Goal: Check status: Check status

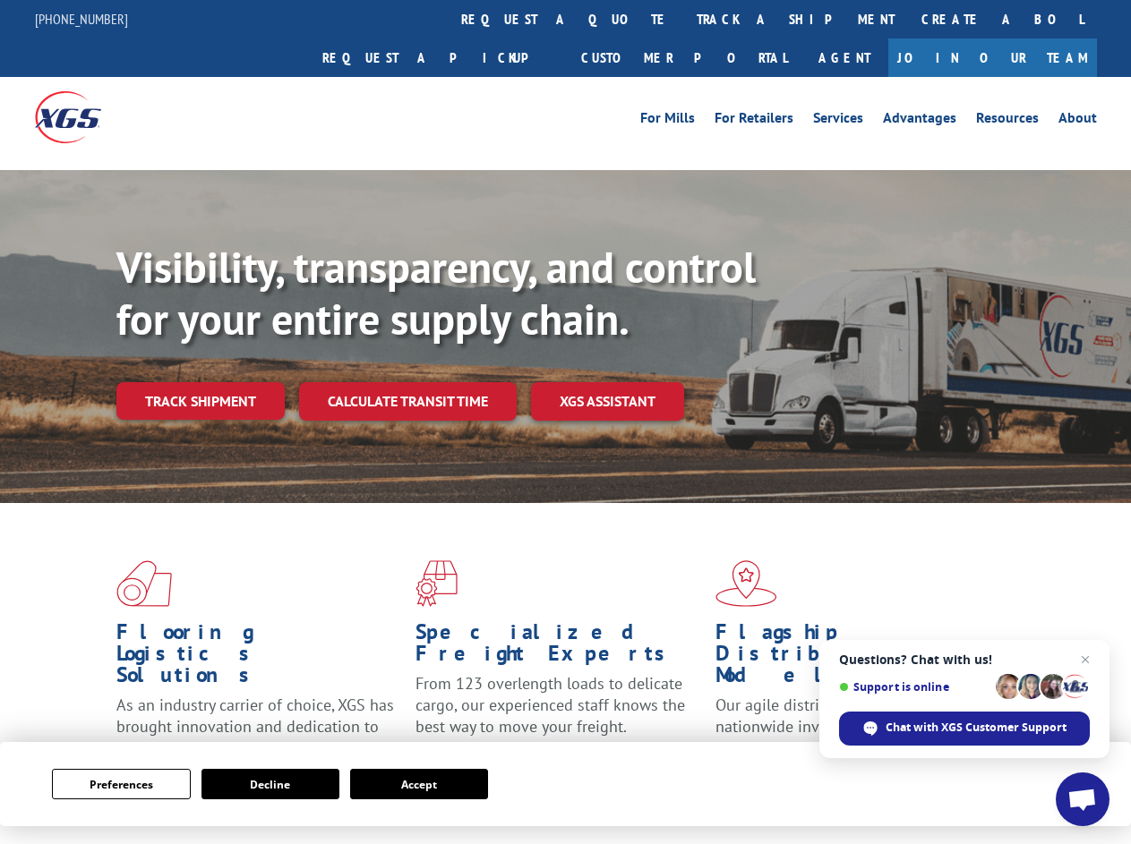
click at [565, 422] on div "Visibility, transparency, and control for your entire supply chain. Track shipm…" at bounding box center [623, 367] width 1014 height 250
click at [121, 784] on button "Preferences" at bounding box center [121, 784] width 138 height 30
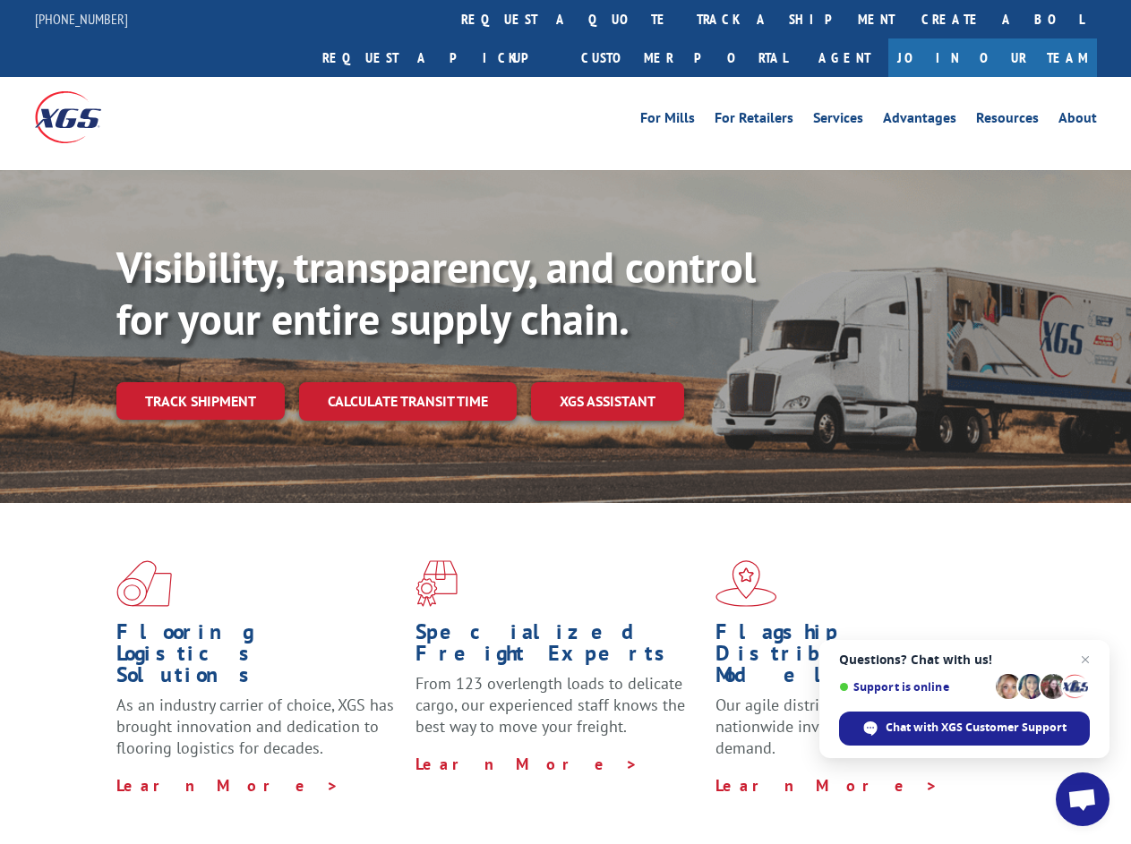
click at [270, 784] on div "Flooring Logistics Solutions As an industry carrier of choice, XGS has brought …" at bounding box center [565, 683] width 1131 height 360
click at [419, 784] on div "Flooring Logistics Solutions As an industry carrier of choice, XGS has brought …" at bounding box center [565, 683] width 1131 height 360
click at [565, 422] on div "Visibility, transparency, and control for your entire supply chain. Track shipm…" at bounding box center [623, 367] width 1014 height 250
click at [683, 19] on link "track a shipment" at bounding box center [795, 19] width 225 height 38
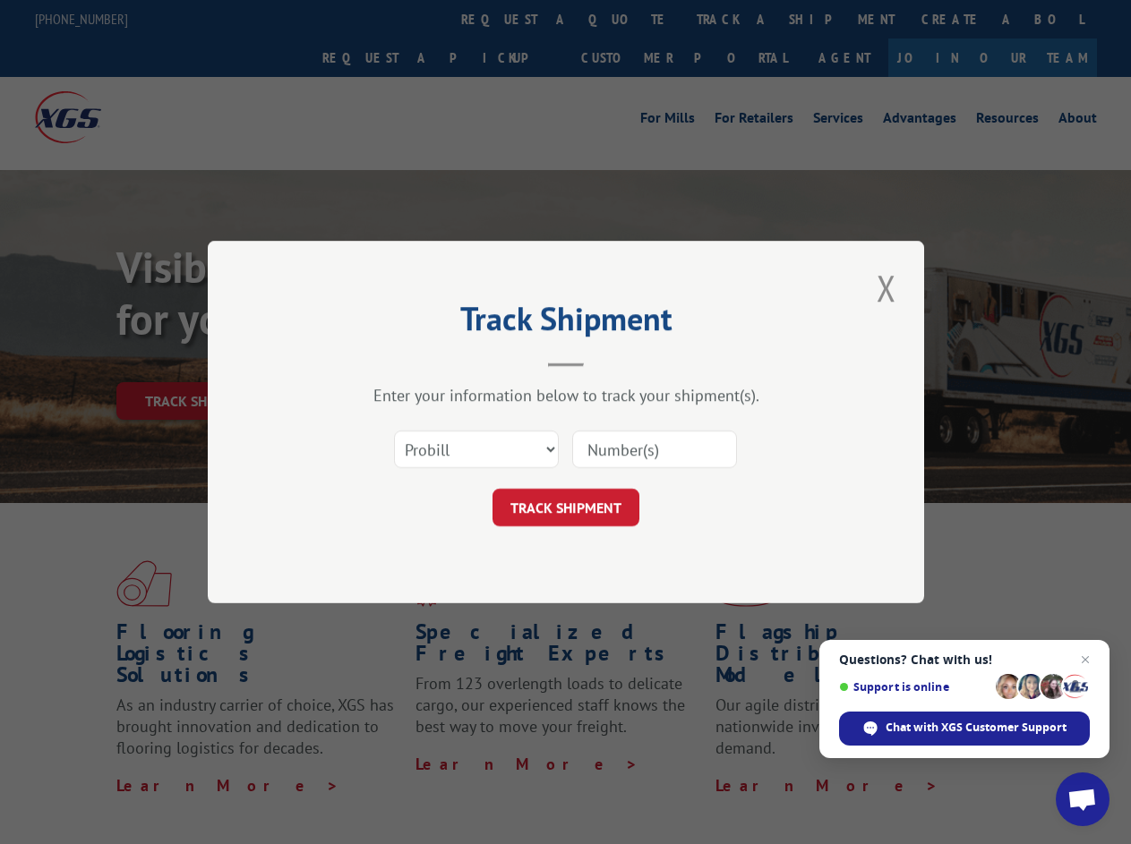
click at [625, 19] on div "Track Shipment Enter your information below to track your shipment(s). Select c…" at bounding box center [565, 422] width 1131 height 844
click at [737, 19] on div "Track Shipment Enter your information below to track your shipment(s). Select c…" at bounding box center [565, 422] width 1131 height 844
click at [200, 362] on div "Track Shipment Enter your information below to track your shipment(s). Select c…" at bounding box center [565, 422] width 1131 height 844
click at [406, 362] on header "Track Shipment" at bounding box center [565, 336] width 537 height 61
